Goal: Task Accomplishment & Management: Manage account settings

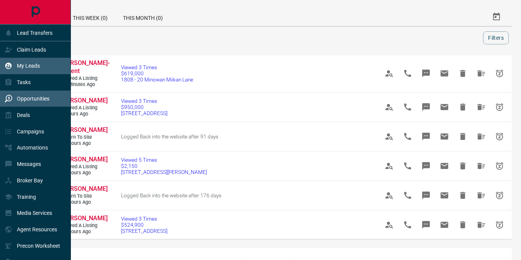
click at [35, 65] on p "My Leads" at bounding box center [28, 66] width 23 height 6
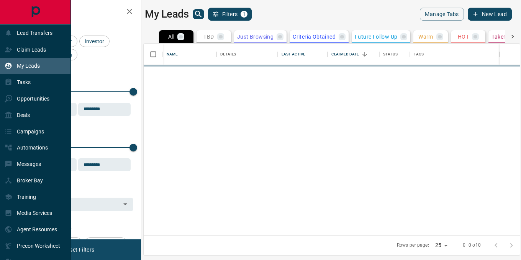
scroll to position [192, 376]
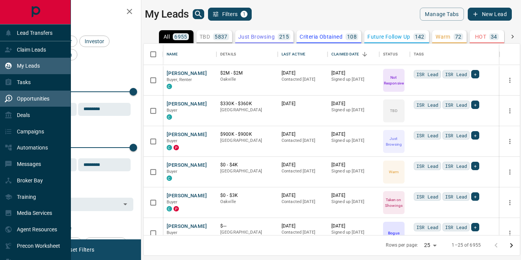
click at [33, 104] on div "Opportunities" at bounding box center [27, 99] width 45 height 13
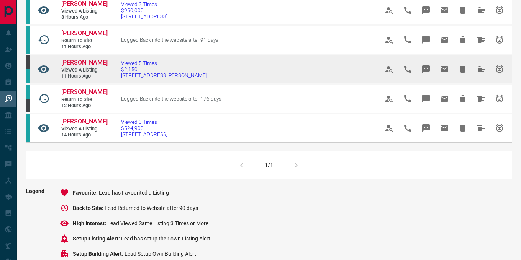
scroll to position [105, 0]
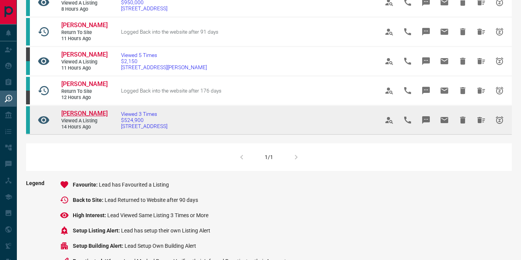
click at [89, 117] on span "[PERSON_NAME]" at bounding box center [84, 113] width 46 height 7
click at [81, 117] on span "[PERSON_NAME]" at bounding box center [84, 113] width 46 height 7
click at [497, 124] on icon "Snooze" at bounding box center [499, 120] width 8 height 8
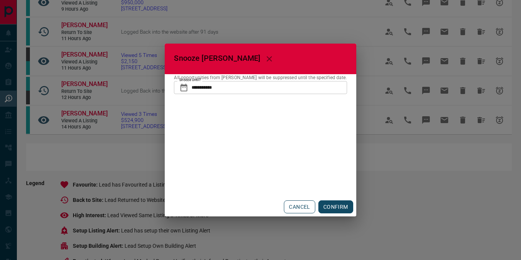
click at [298, 207] on button "CANCEL" at bounding box center [299, 207] width 31 height 13
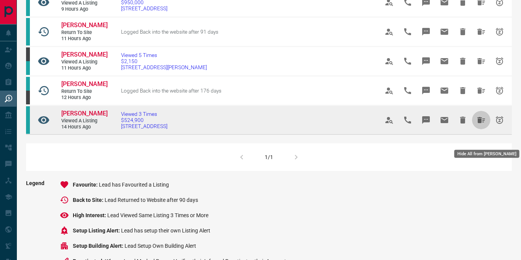
click at [480, 123] on icon "Hide All from Maria Randi" at bounding box center [481, 120] width 8 height 6
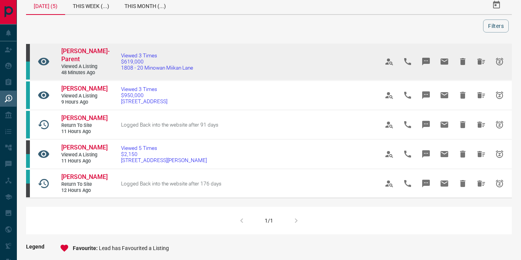
scroll to position [18, 0]
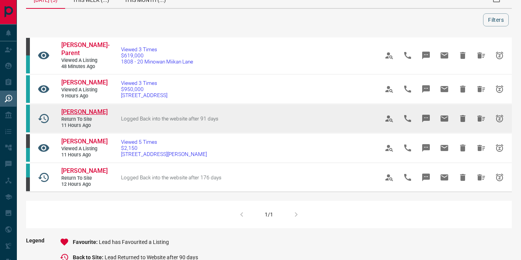
click at [72, 112] on span "[PERSON_NAME]" at bounding box center [84, 111] width 46 height 7
